Goal: Obtain resource: Download file/media

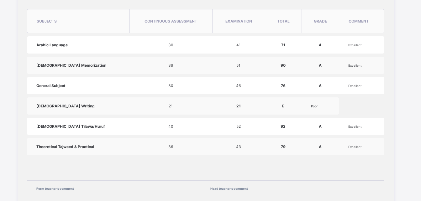
scroll to position [317, 0]
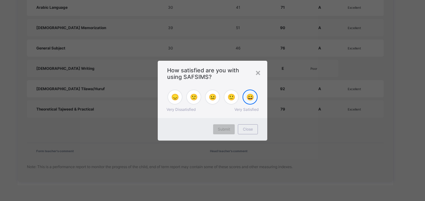
click at [253, 100] on span "😄" at bounding box center [251, 97] width 8 height 8
click at [225, 132] on div "Submit" at bounding box center [224, 129] width 22 height 10
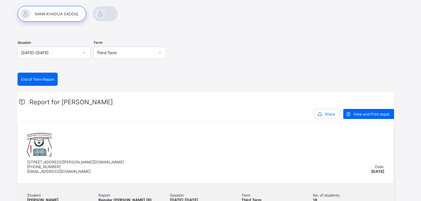
scroll to position [125, 0]
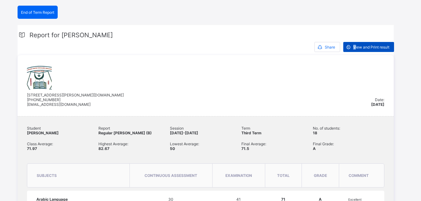
click at [354, 44] on div "View and Print result" at bounding box center [368, 47] width 51 height 10
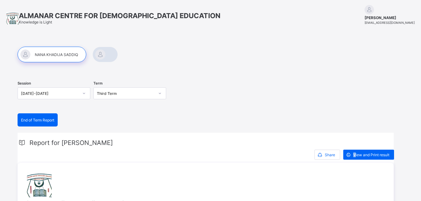
scroll to position [0, 0]
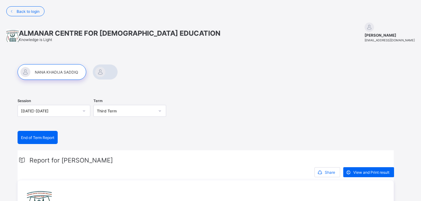
click at [103, 72] on div at bounding box center [104, 72] width 25 height 16
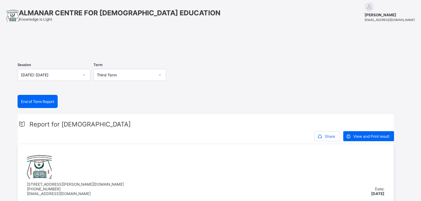
scroll to position [31, 0]
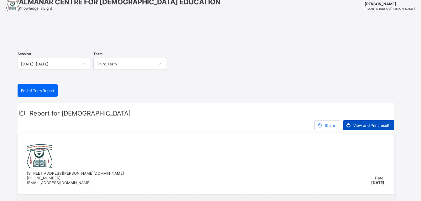
click at [363, 128] on span "View and Print result" at bounding box center [371, 125] width 36 height 5
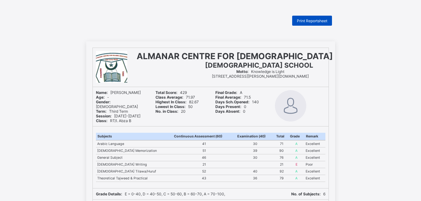
click at [311, 17] on div "Print Reportsheet" at bounding box center [312, 21] width 40 height 10
click at [299, 20] on span "Print Reportsheet" at bounding box center [312, 20] width 30 height 5
click at [299, 18] on span "Print Reportsheet" at bounding box center [312, 20] width 30 height 5
click at [216, 97] on div "Final Grade: A Final Average: 80.67 Days Sch.Opened: 140 Days Present: 0 Days A…" at bounding box center [240, 106] width 57 height 39
click at [307, 21] on span "Print Reportsheet" at bounding box center [312, 20] width 30 height 5
